Goal: Navigation & Orientation: Find specific page/section

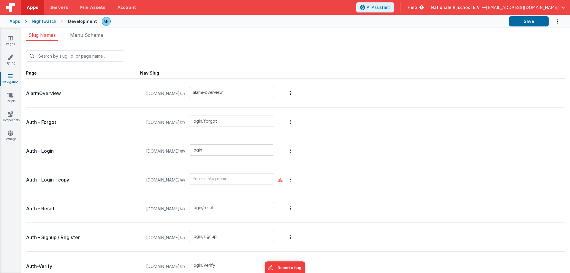
click at [19, 23] on div "Apps" at bounding box center [14, 21] width 11 height 6
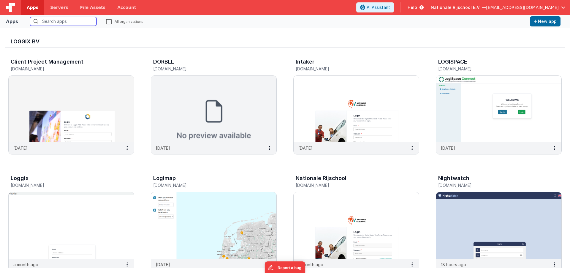
click at [28, 8] on span "Apps" at bounding box center [33, 7] width 12 height 6
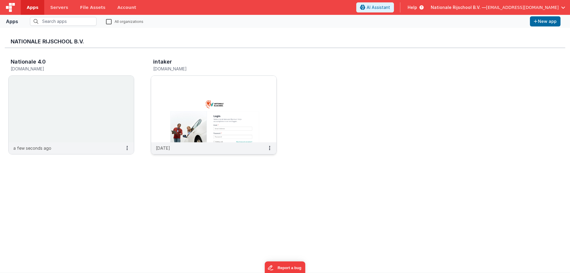
click at [156, 112] on img at bounding box center [213, 109] width 125 height 66
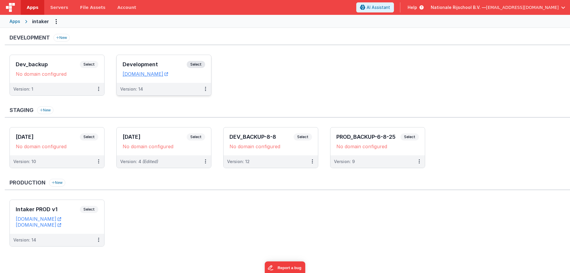
click at [190, 64] on span "Select" at bounding box center [196, 64] width 18 height 7
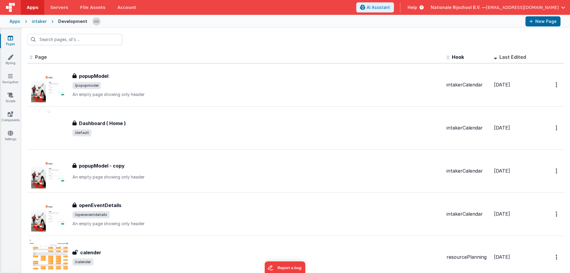
click at [217, 52] on th "Page" at bounding box center [235, 57] width 417 height 12
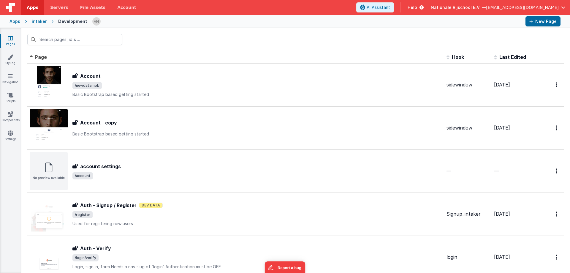
click at [32, 7] on span "Apps" at bounding box center [33, 7] width 12 height 6
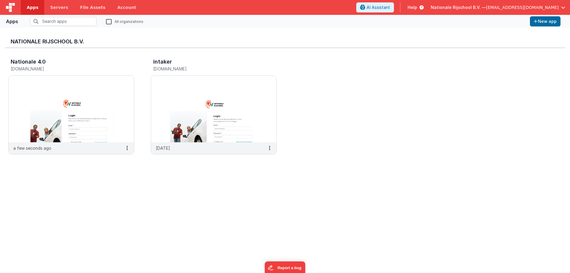
click at [457, 11] on div "Nationale Rijschool B.V. — [EMAIL_ADDRESS][DOMAIN_NAME]" at bounding box center [497, 7] width 134 height 10
click at [467, 4] on span "Nationale Rijschool B.V. —" at bounding box center [457, 7] width 55 height 6
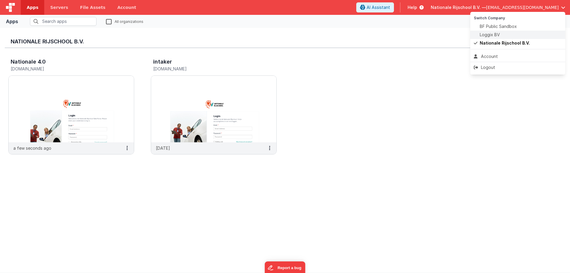
click at [479, 37] on span at bounding box center [476, 35] width 6 height 6
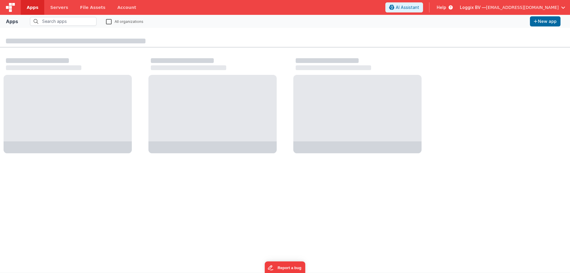
click at [412, 24] on fieldset "All organizations" at bounding box center [273, 21] width 507 height 9
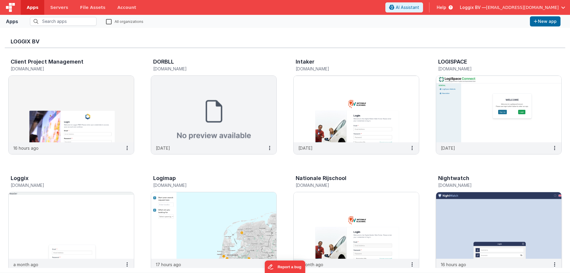
click at [455, 203] on img at bounding box center [498, 225] width 125 height 66
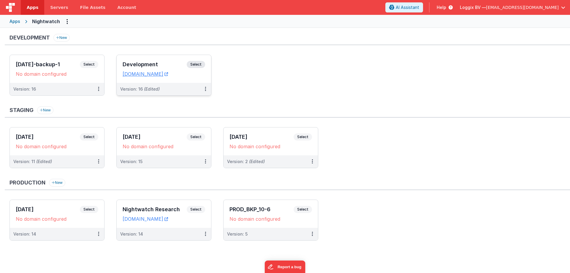
click at [205, 71] on div "Development Select URLs nightwatch.clientportal.cloud" at bounding box center [164, 69] width 94 height 28
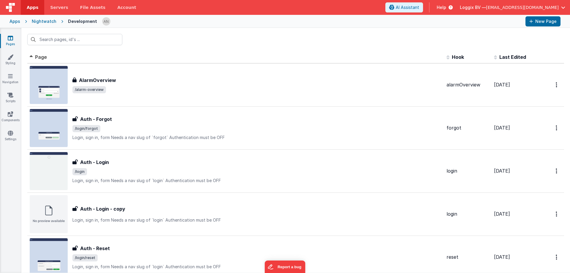
click at [508, 55] on span "Last Edited" at bounding box center [512, 57] width 27 height 6
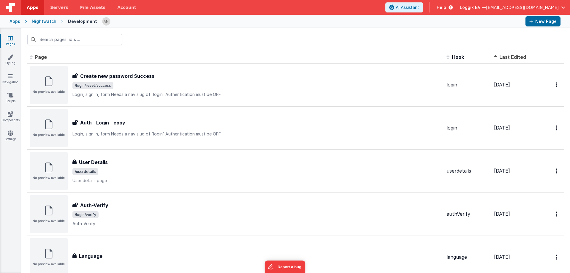
click at [508, 55] on span "Last Edited" at bounding box center [512, 57] width 27 height 6
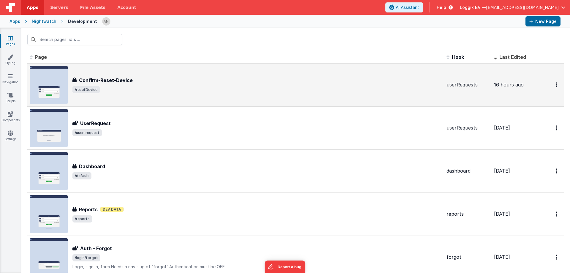
click at [162, 80] on div "Confirm-Reset-Device" at bounding box center [256, 80] width 369 height 7
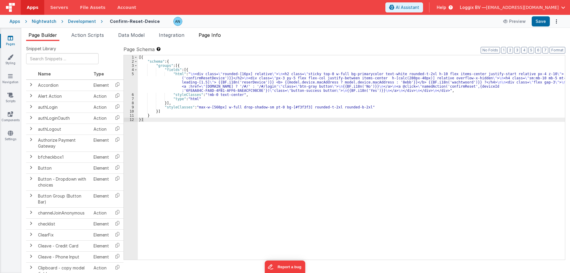
click at [216, 35] on span "Page Info" at bounding box center [209, 35] width 22 height 6
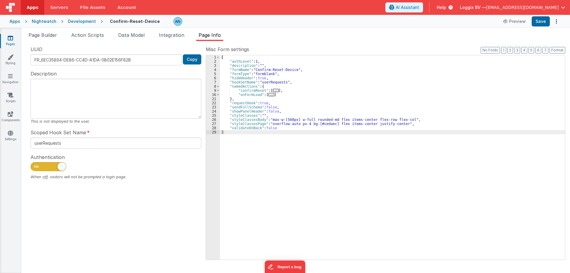
click at [14, 40] on link "Pages" at bounding box center [10, 41] width 21 height 12
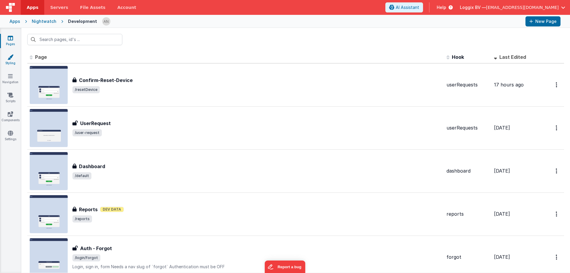
click at [14, 64] on link "Styling" at bounding box center [10, 60] width 21 height 12
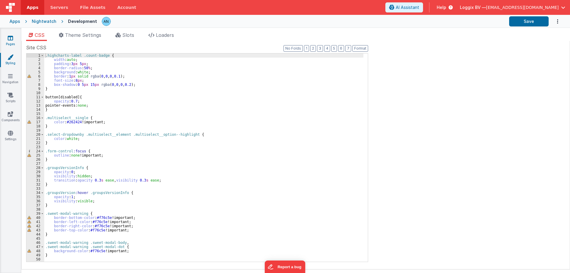
click at [14, 40] on link "Pages" at bounding box center [10, 41] width 21 height 12
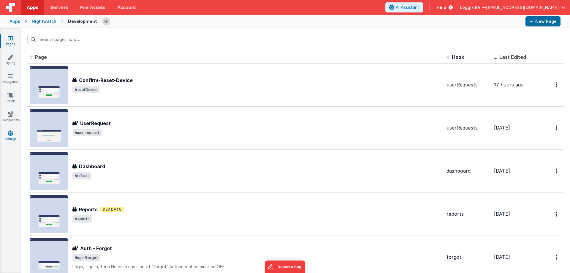
click at [6, 135] on link "Settings" at bounding box center [10, 136] width 21 height 12
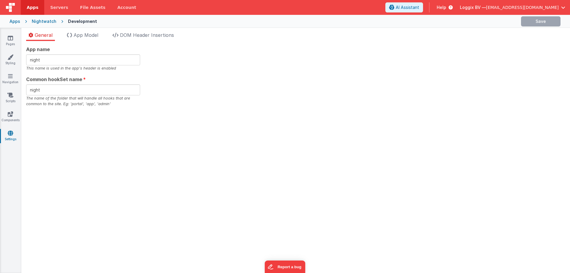
click at [124, 30] on div "General App Model DOM Header Insertions App name night This name is used in the…" at bounding box center [295, 150] width 548 height 245
click at [126, 36] on span "DOM Header Insertions" at bounding box center [147, 35] width 54 height 6
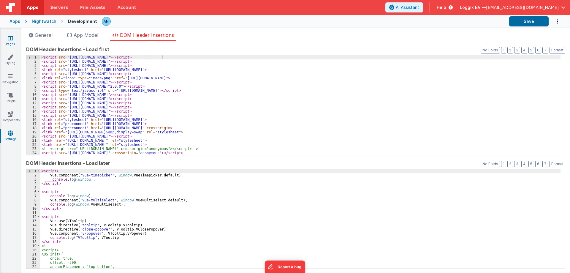
click at [16, 37] on link "Pages" at bounding box center [10, 41] width 21 height 12
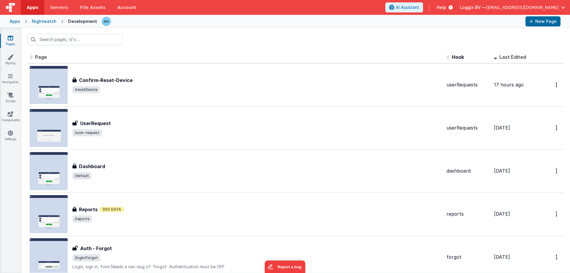
click at [189, 41] on div at bounding box center [295, 39] width 548 height 23
